Goal: Navigation & Orientation: Find specific page/section

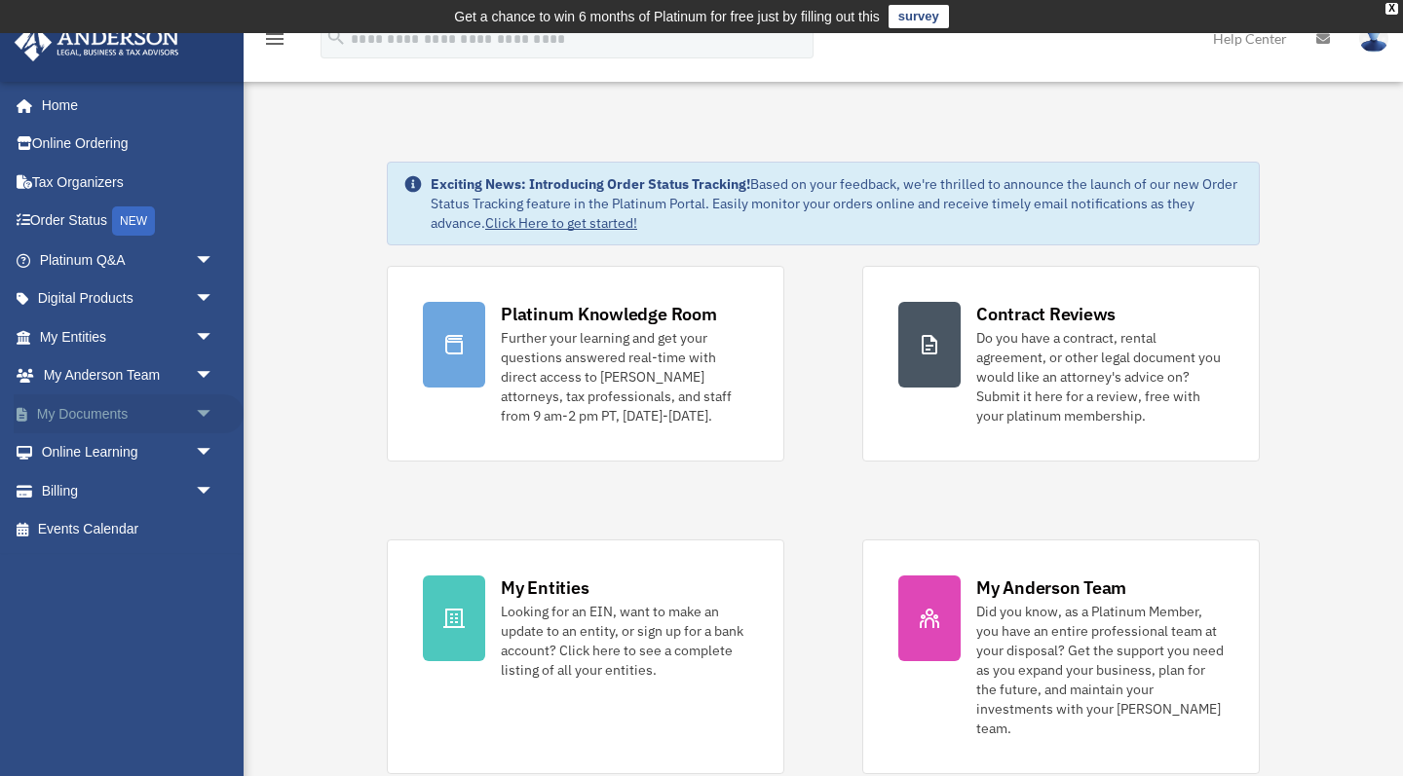
click at [133, 421] on link "My Documents arrow_drop_down" at bounding box center [129, 414] width 230 height 39
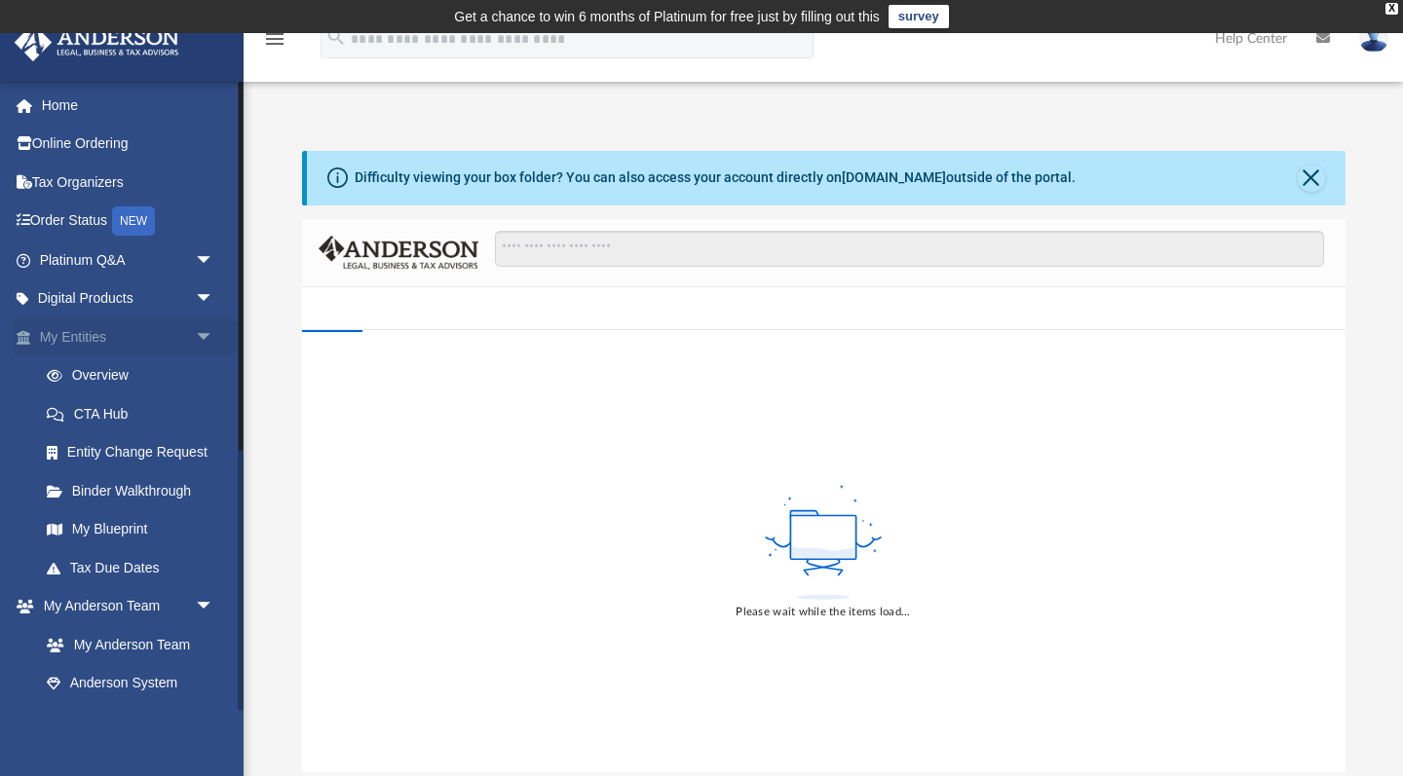
click at [94, 346] on link "My Entities arrow_drop_down" at bounding box center [129, 337] width 230 height 39
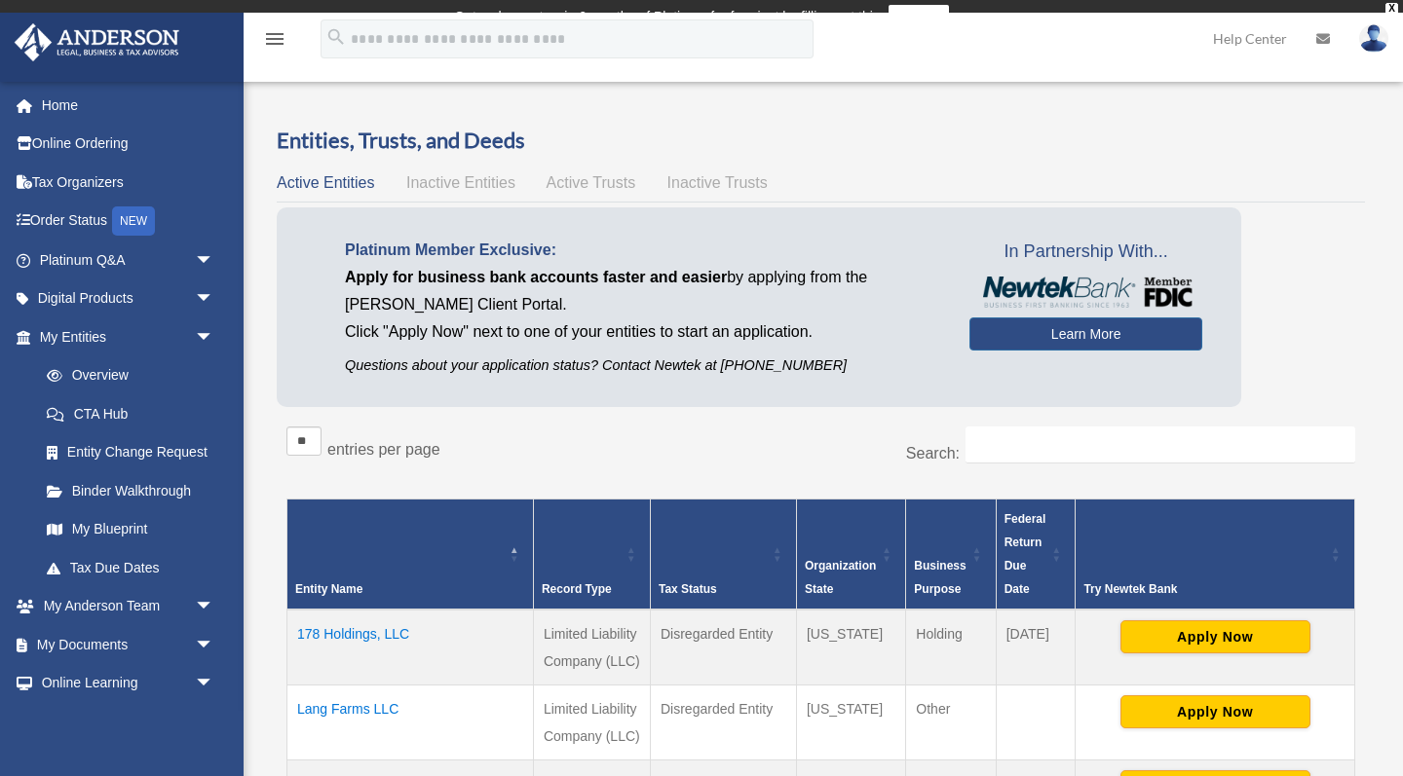
click at [204, 329] on span "arrow_drop_down" at bounding box center [214, 338] width 39 height 40
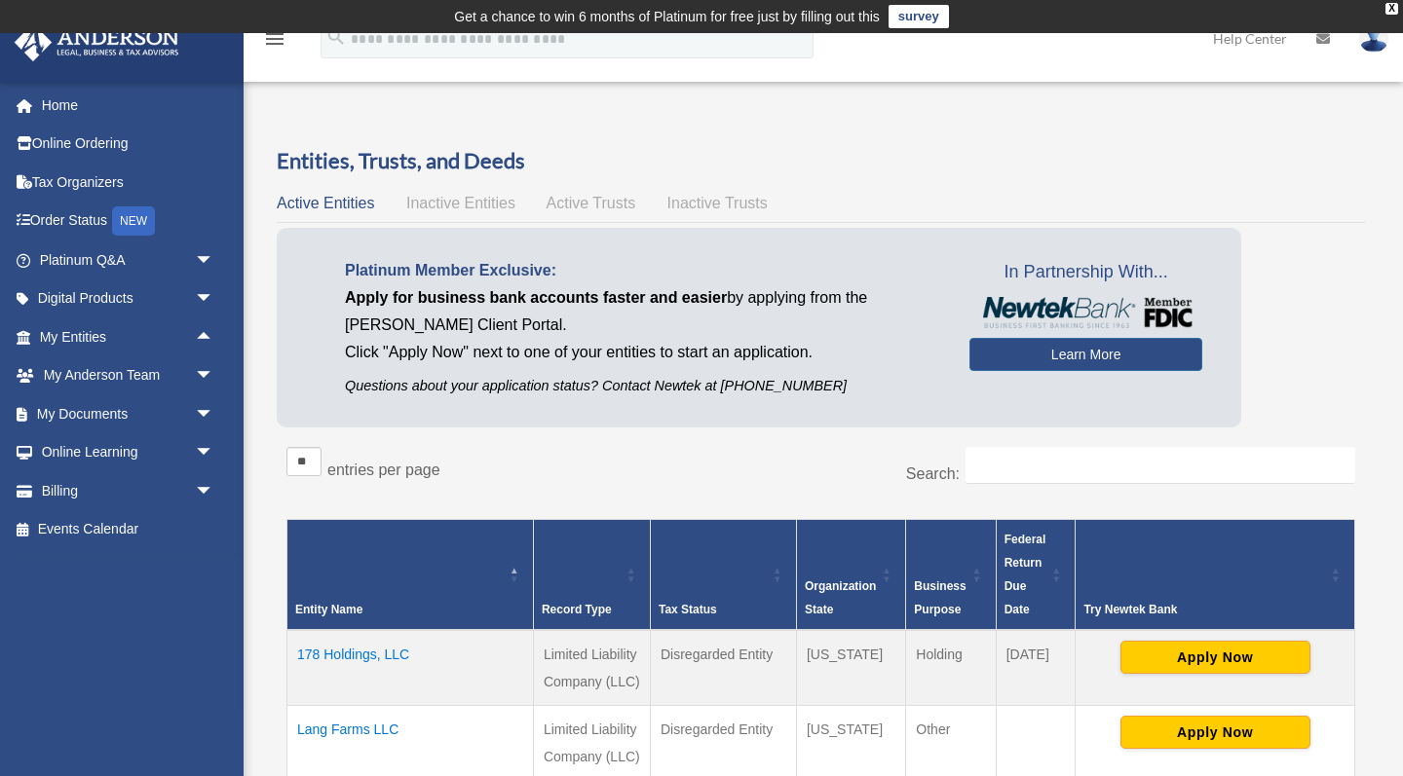
click at [204, 329] on span "arrow_drop_up" at bounding box center [214, 338] width 39 height 40
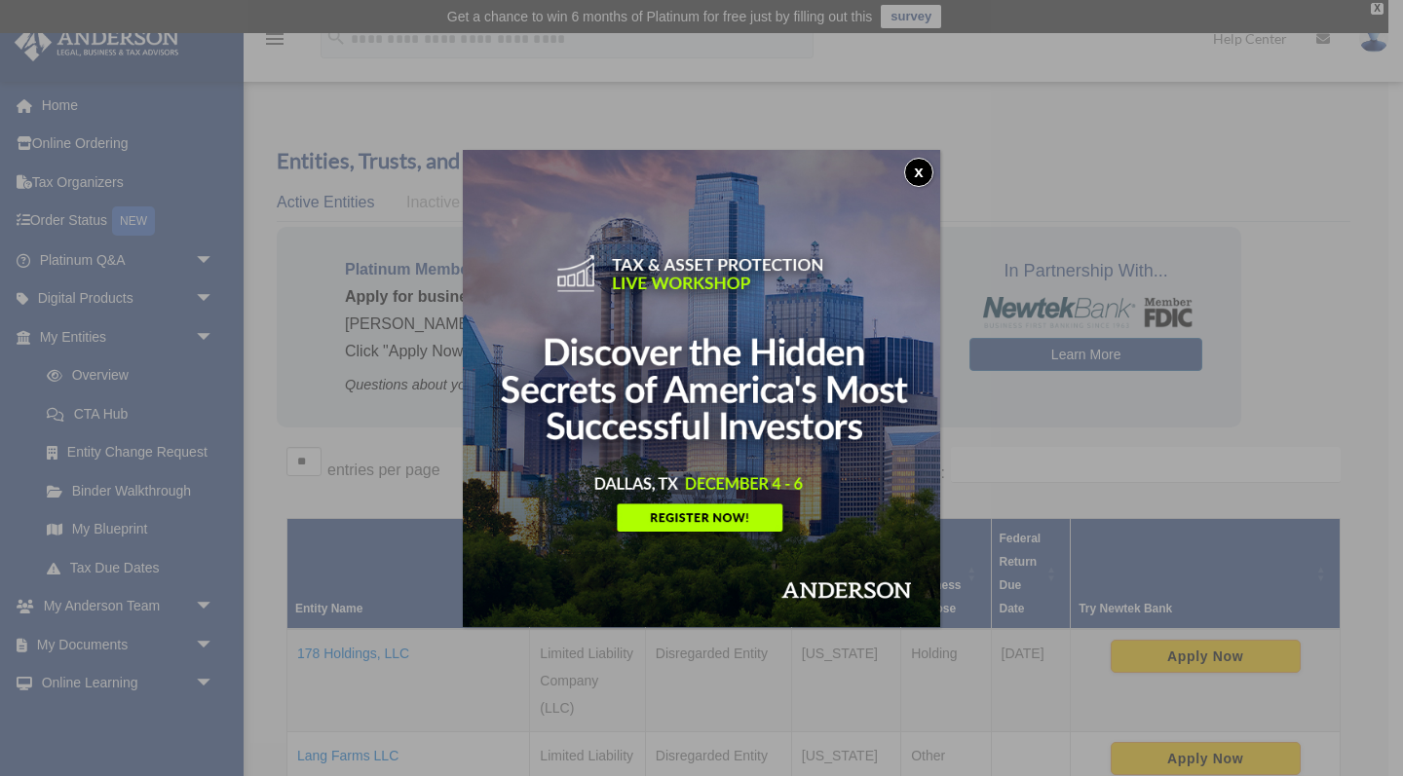
click at [922, 168] on button "x" at bounding box center [918, 172] width 29 height 29
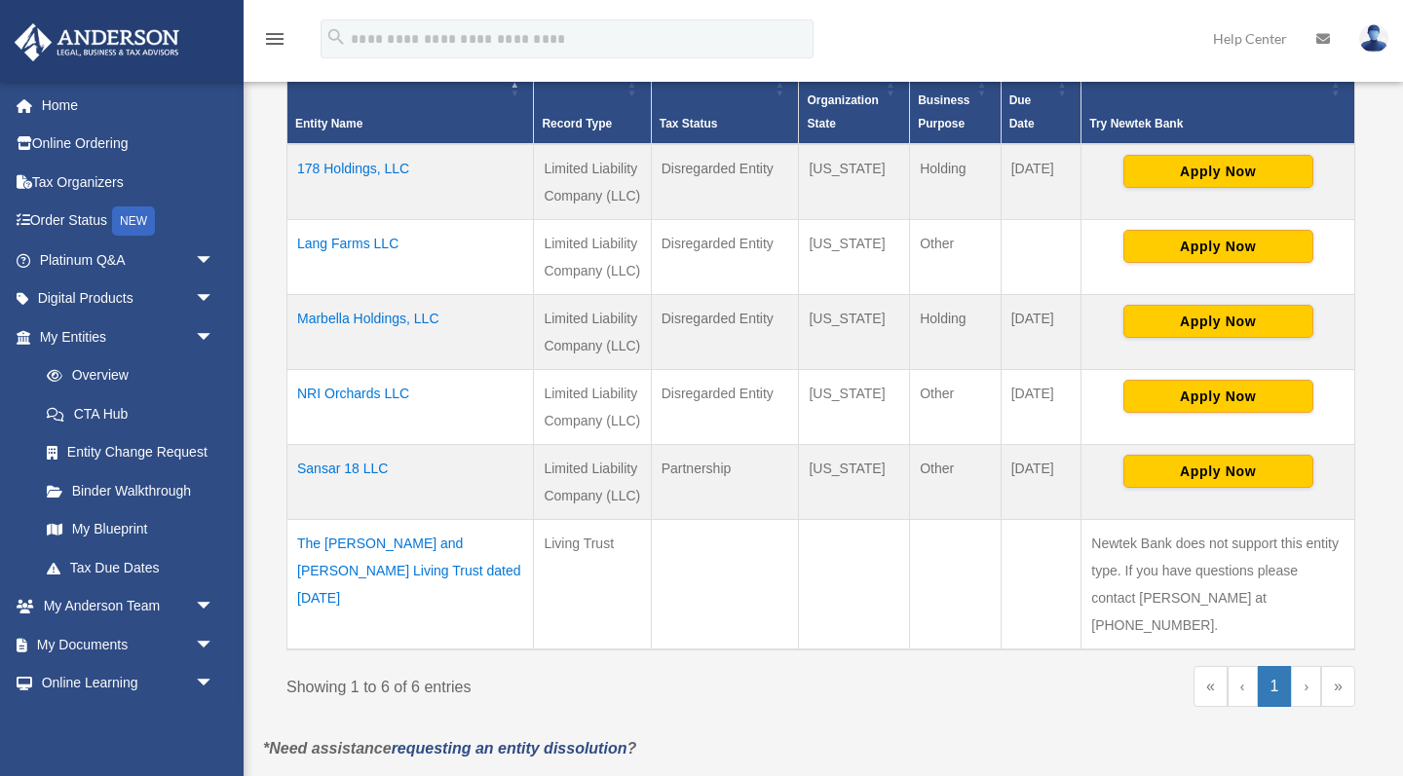
scroll to position [488, 0]
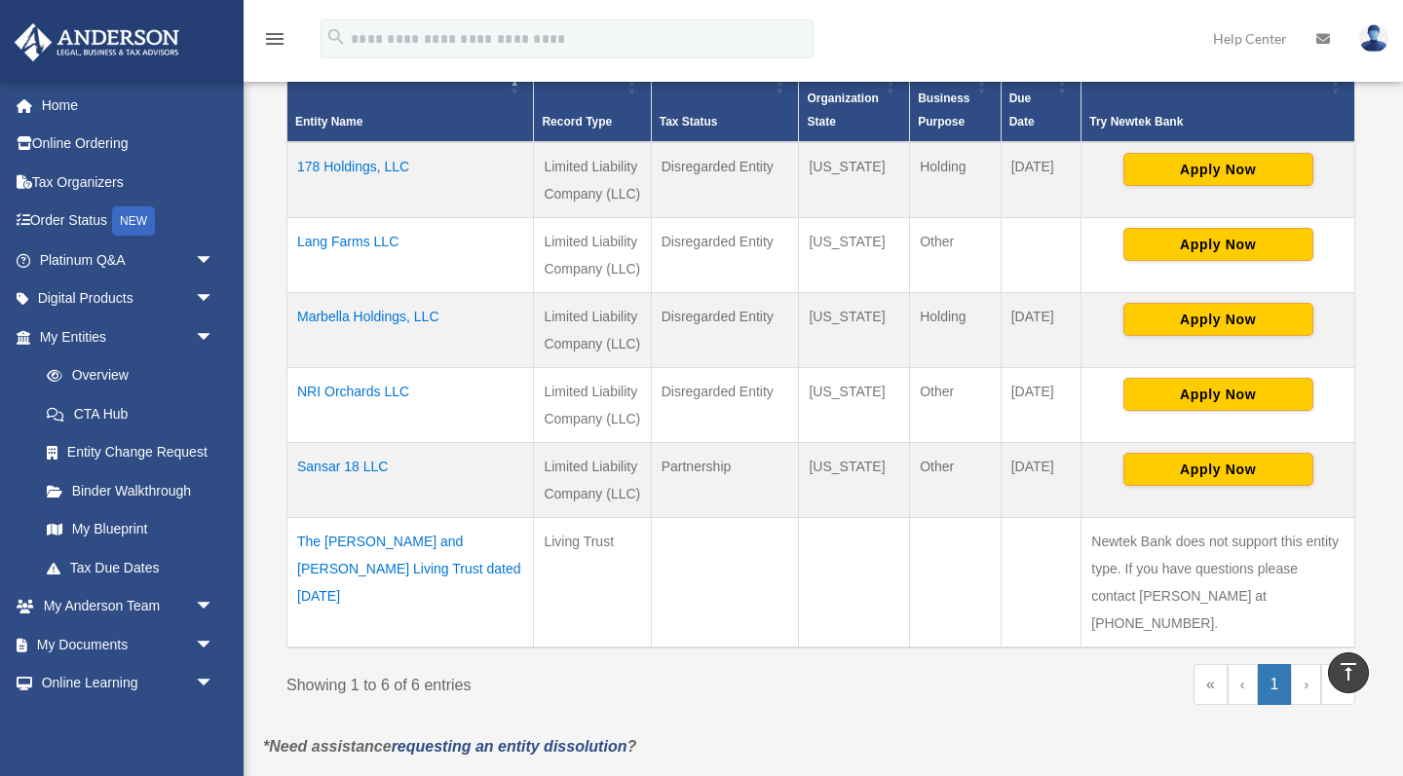
click at [338, 387] on td "NRI Orchards LLC" at bounding box center [410, 404] width 246 height 75
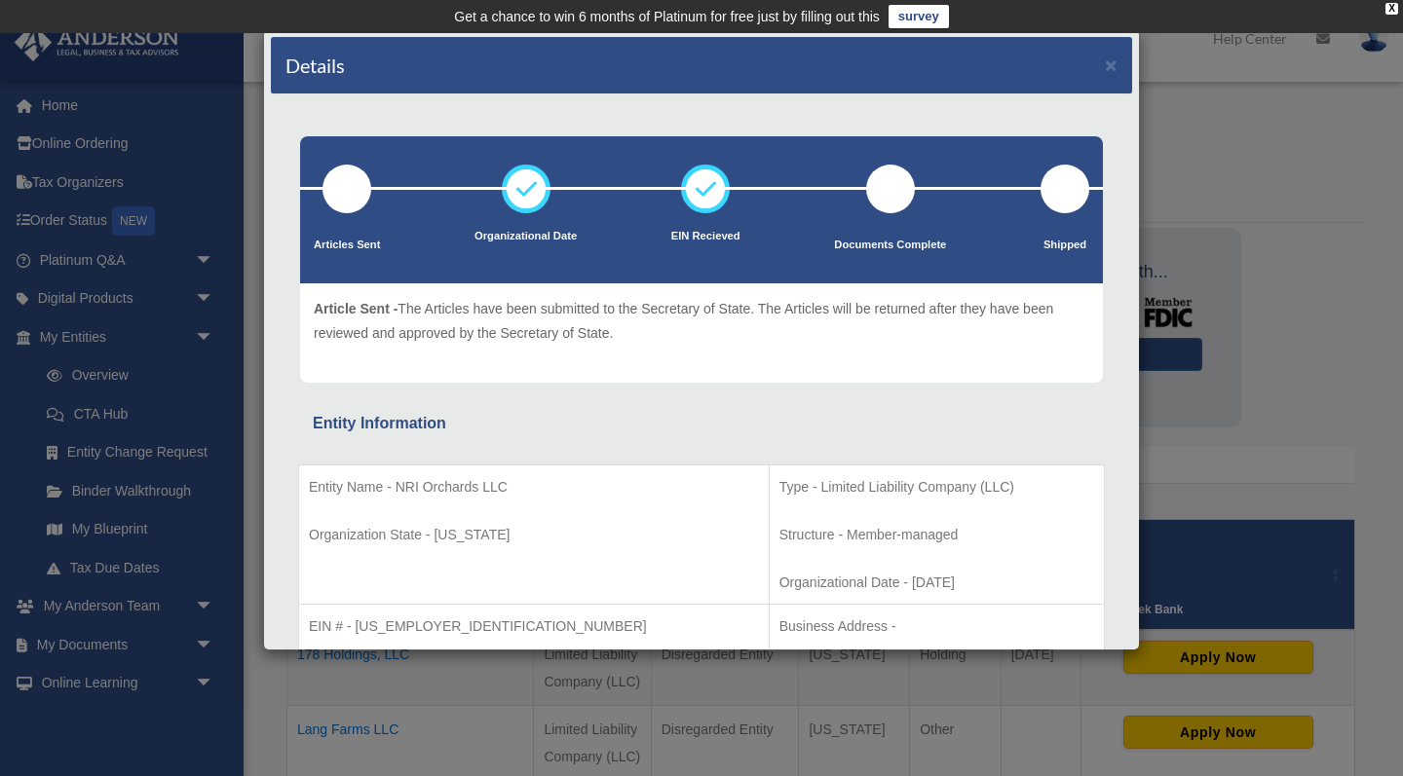
scroll to position [0, 0]
